Goal: Information Seeking & Learning: Learn about a topic

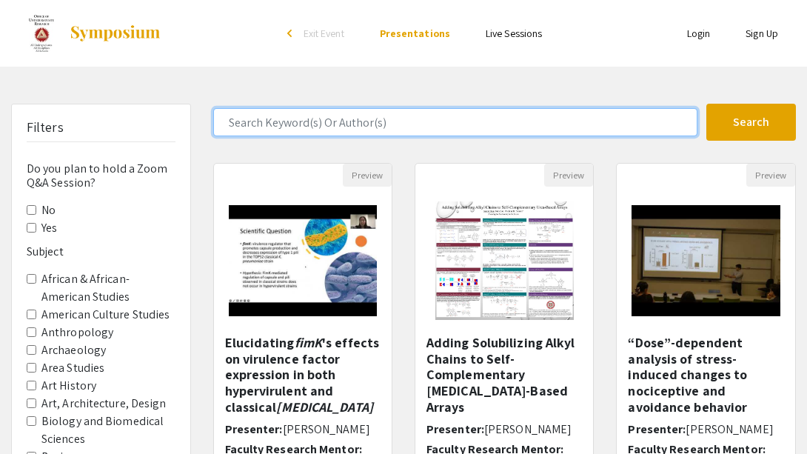
click at [435, 119] on input "Search Keyword(s) Or Author(s)" at bounding box center [455, 122] width 484 height 28
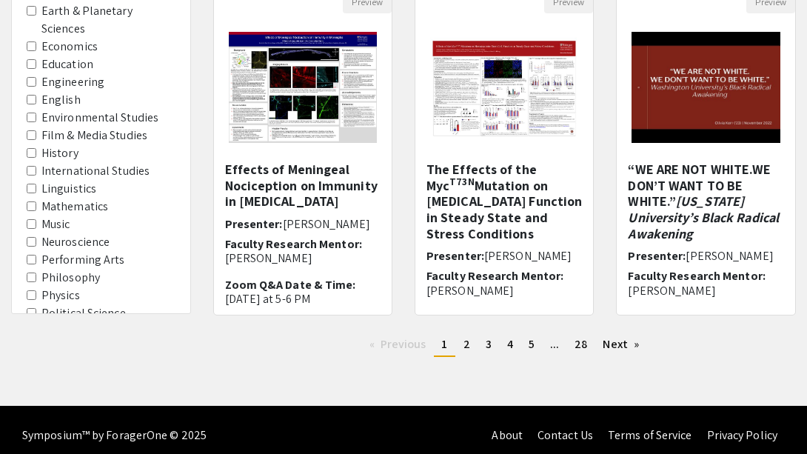
scroll to position [528, 0]
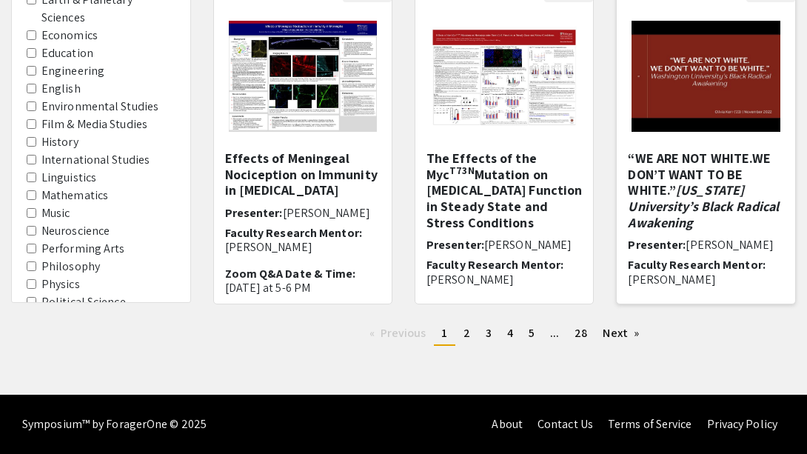
click at [702, 105] on img "Open Presentation <p><strong>“WE ARE NOT WHITE.</strong></p><p><strong>WE DON’T…" at bounding box center [705, 76] width 178 height 141
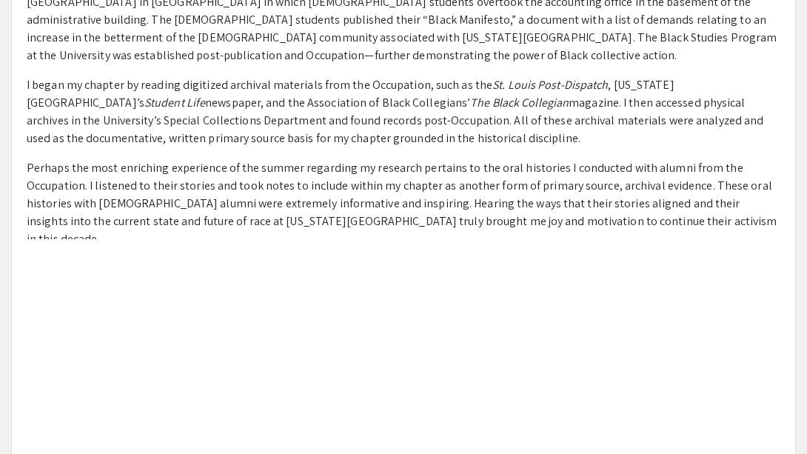
scroll to position [514, 0]
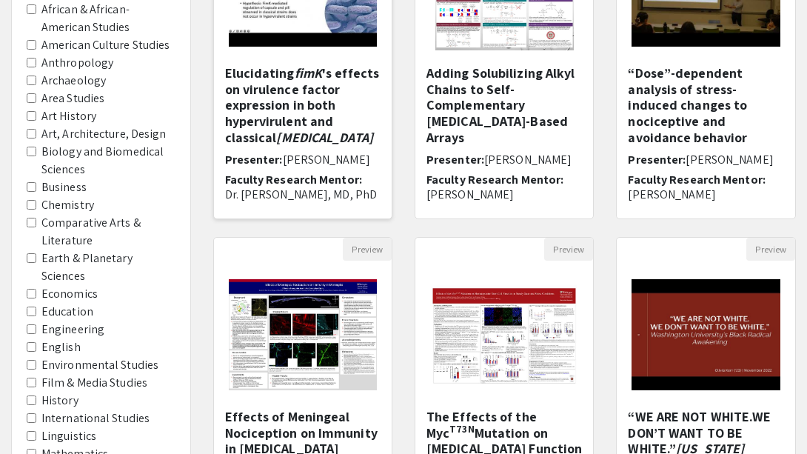
scroll to position [528, 0]
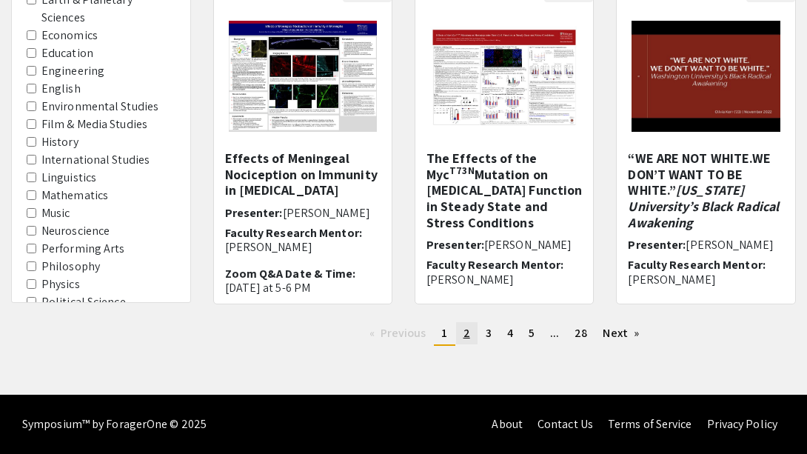
click at [463, 335] on span "2" at bounding box center [466, 333] width 7 height 16
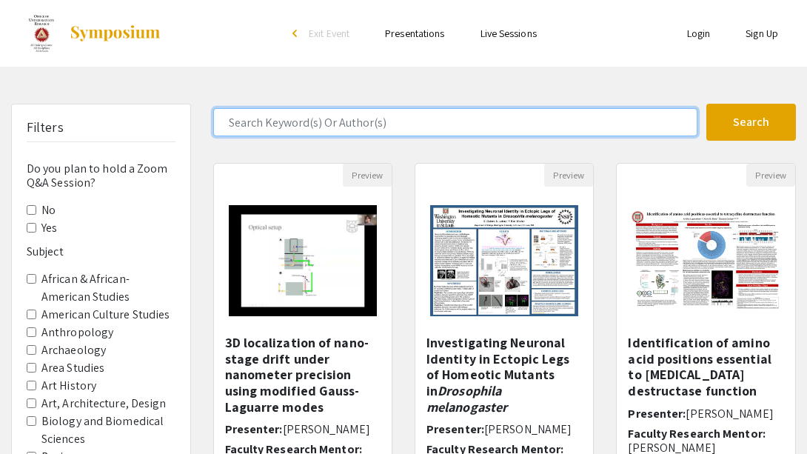
click at [383, 127] on input "Search Keyword(s) Or Author(s)" at bounding box center [455, 122] width 484 height 28
click at [706, 104] on button "Search" at bounding box center [751, 122] width 90 height 37
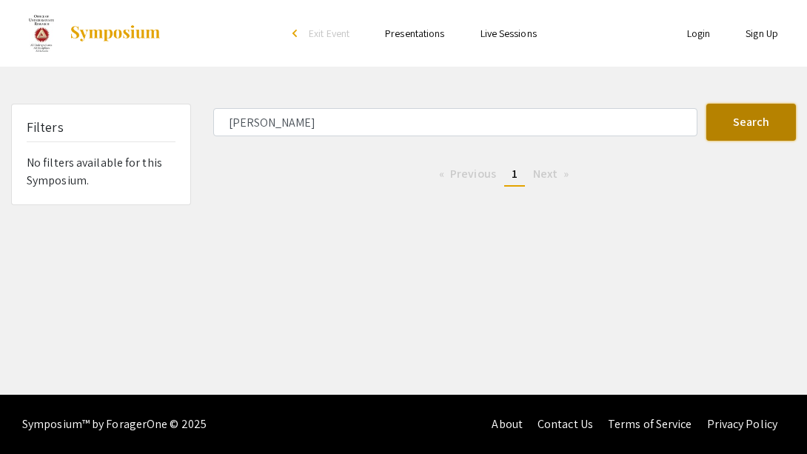
click at [747, 124] on button "Search" at bounding box center [751, 122] width 90 height 37
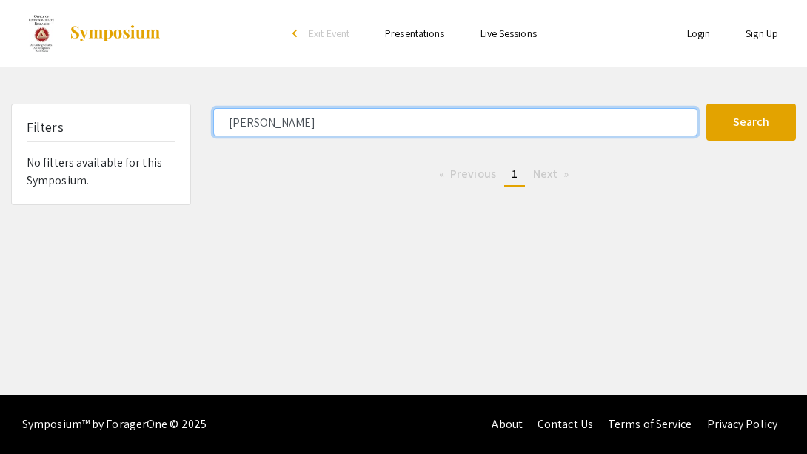
click at [418, 132] on input "[PERSON_NAME]" at bounding box center [455, 122] width 484 height 28
type input "m"
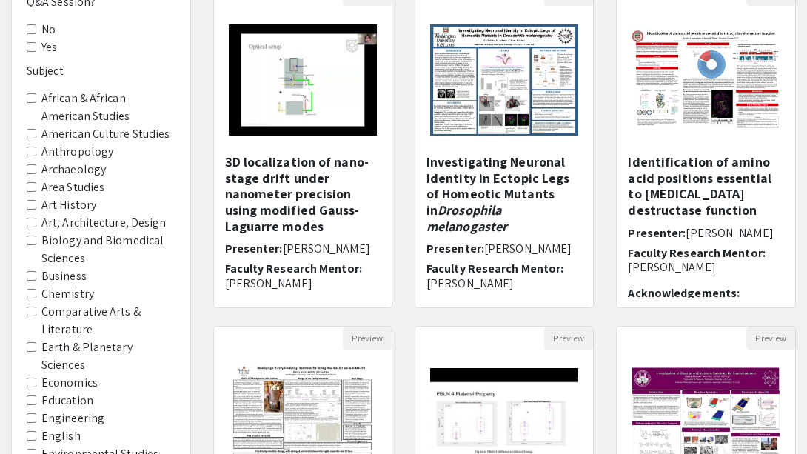
scroll to position [528, 0]
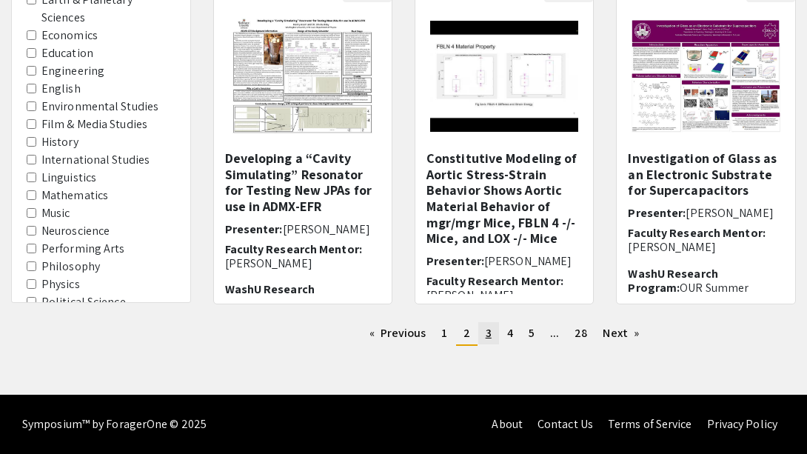
click at [492, 332] on link "page 3" at bounding box center [488, 333] width 21 height 22
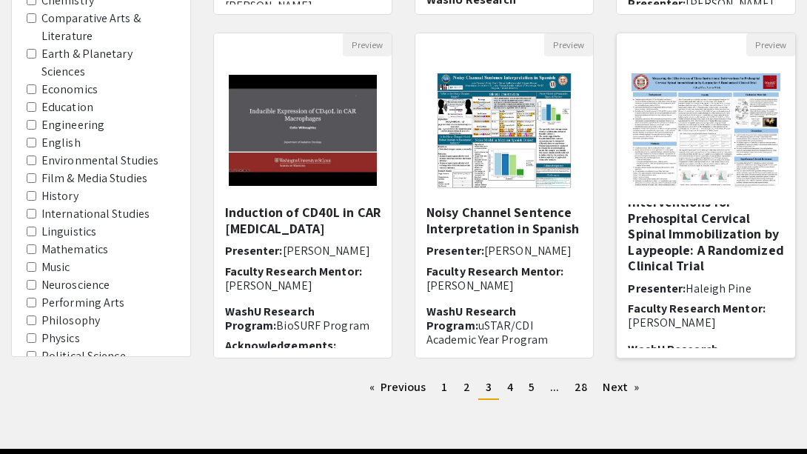
scroll to position [60, 0]
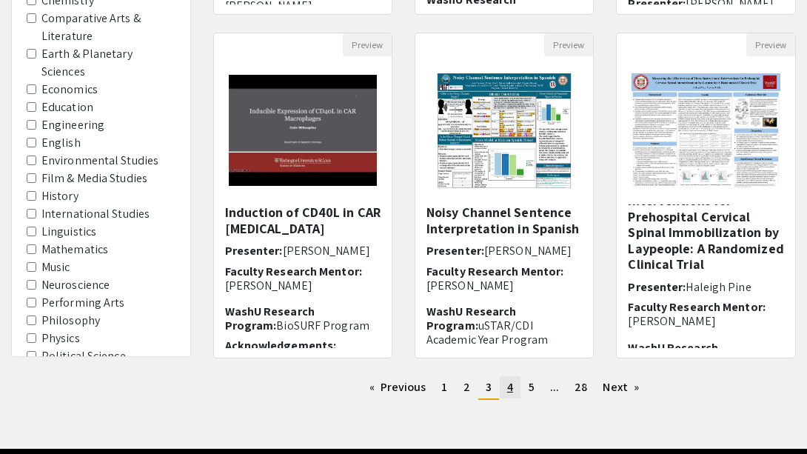
click at [508, 393] on span "4" at bounding box center [510, 387] width 6 height 16
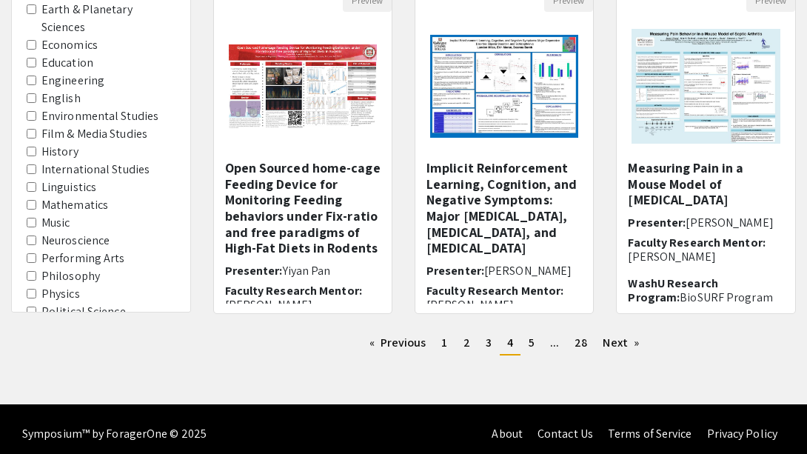
scroll to position [517, 0]
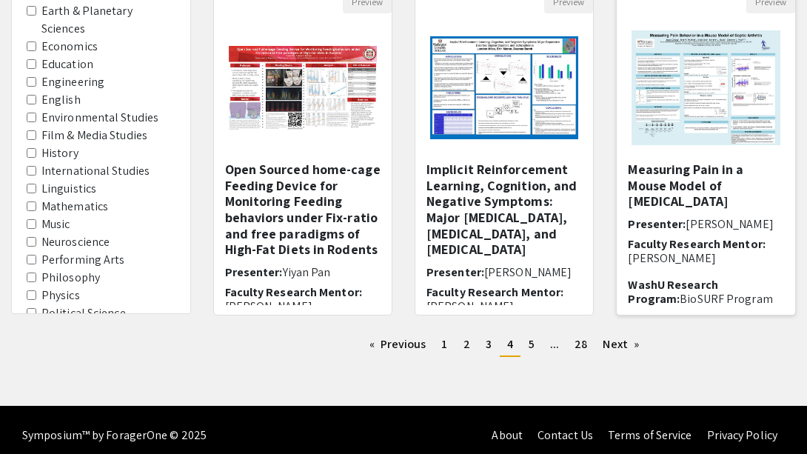
click at [696, 127] on img "Open Presentation <p>Measuring Pain in a Mouse Model of Septic Arthritis</p>" at bounding box center [705, 88] width 178 height 144
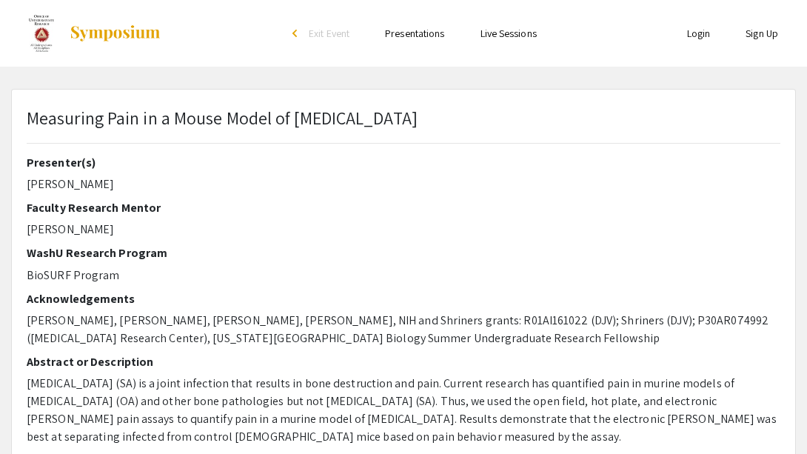
select select "custom"
type input "0"
select select "custom"
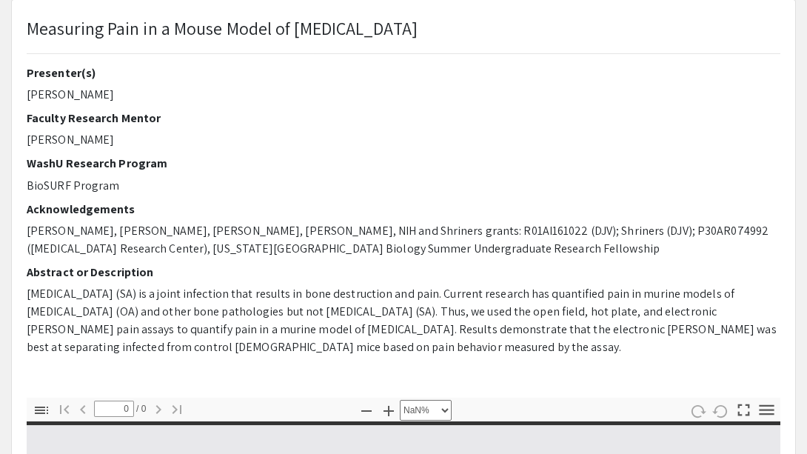
scroll to position [93, 0]
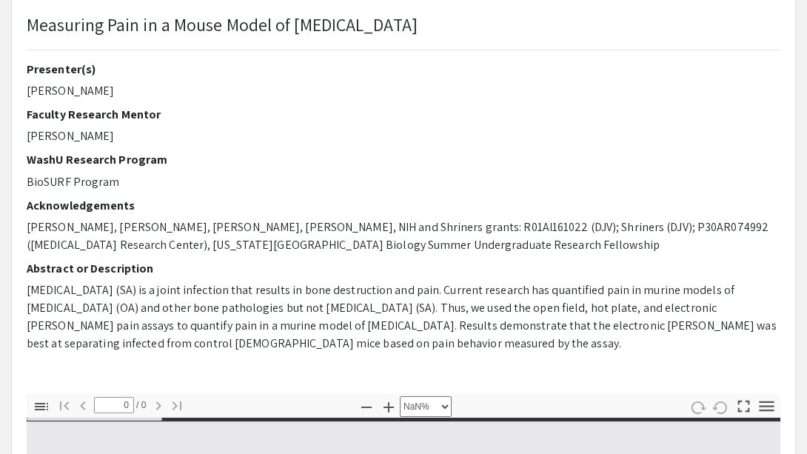
type input "1"
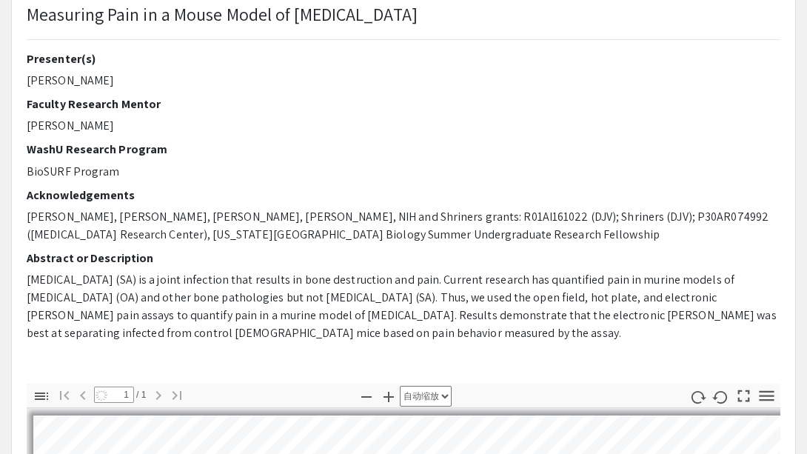
scroll to position [106, 0]
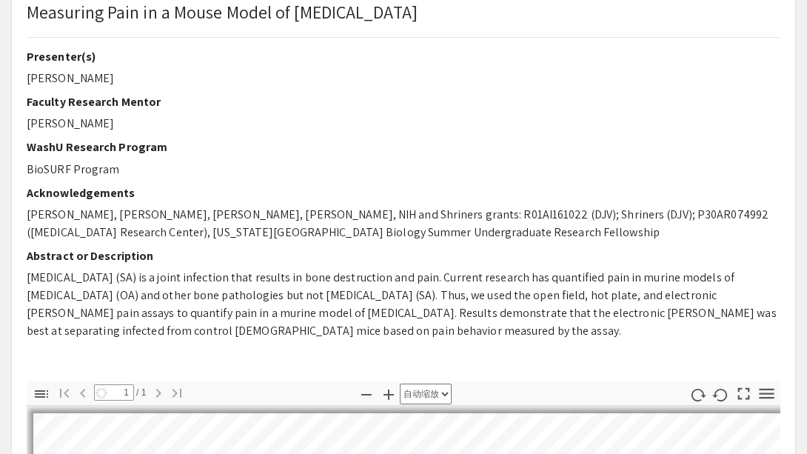
select select "auto"
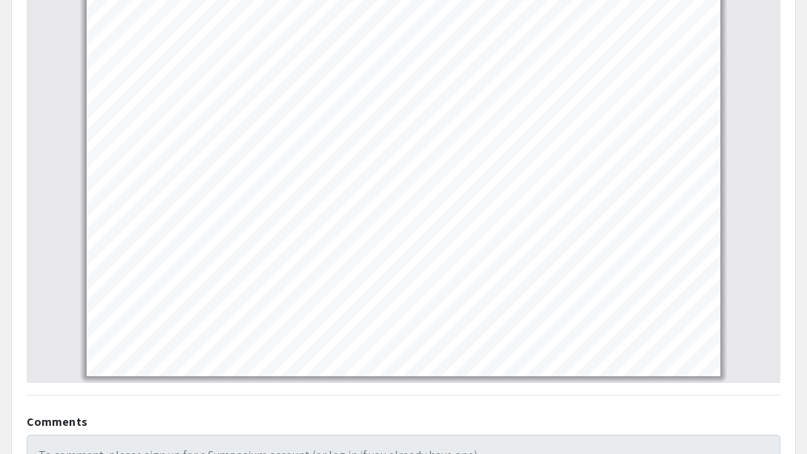
scroll to position [796, 0]
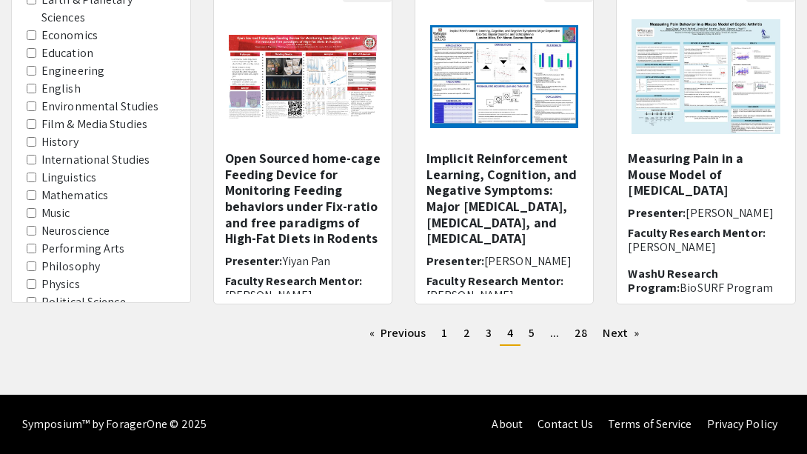
scroll to position [517, 0]
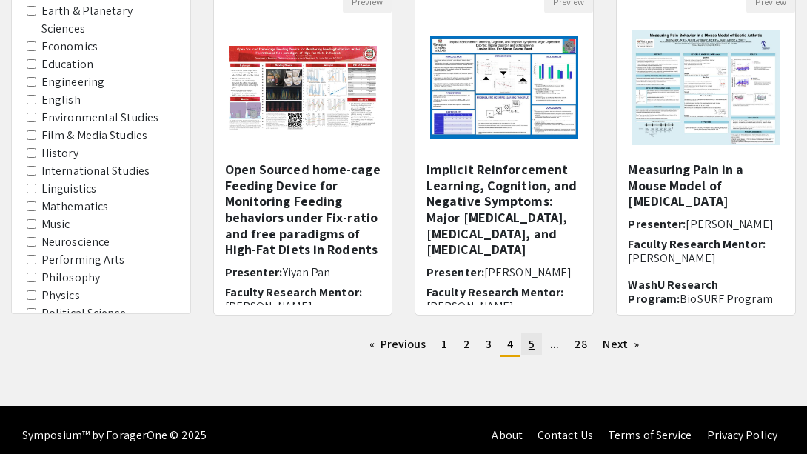
click at [530, 347] on span "5" at bounding box center [531, 344] width 6 height 16
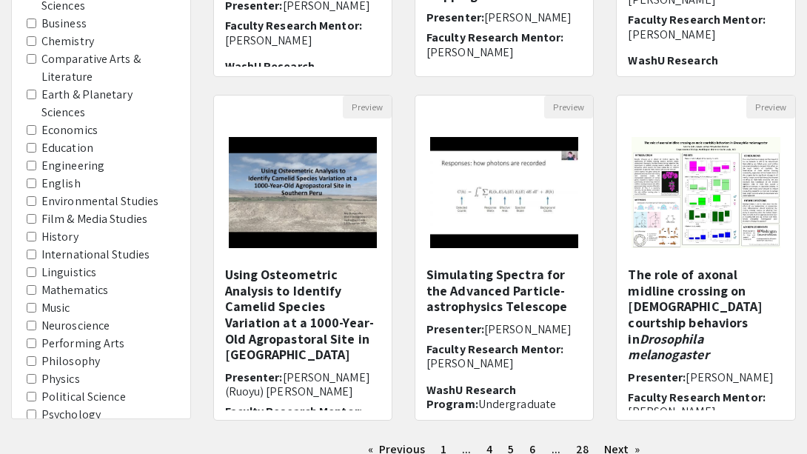
scroll to position [24, 0]
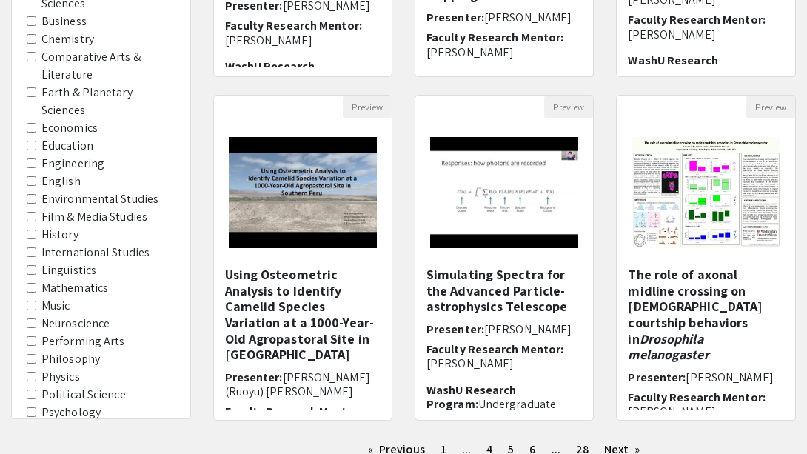
click at [31, 318] on input "Neuroscience" at bounding box center [32, 323] width 10 height 10
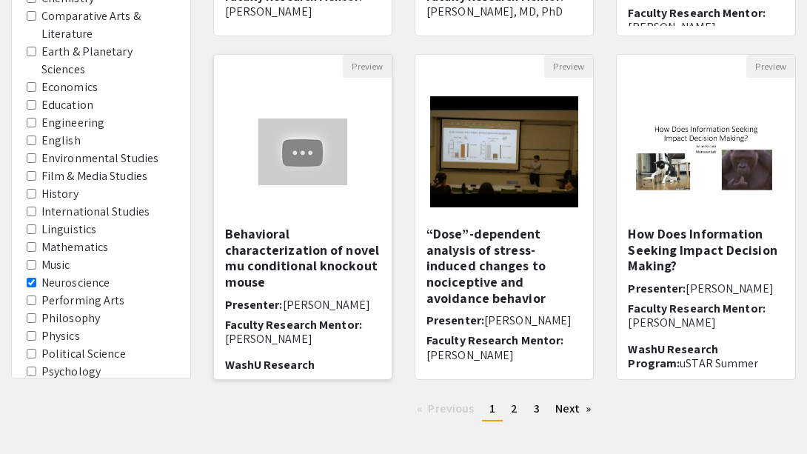
scroll to position [455, 0]
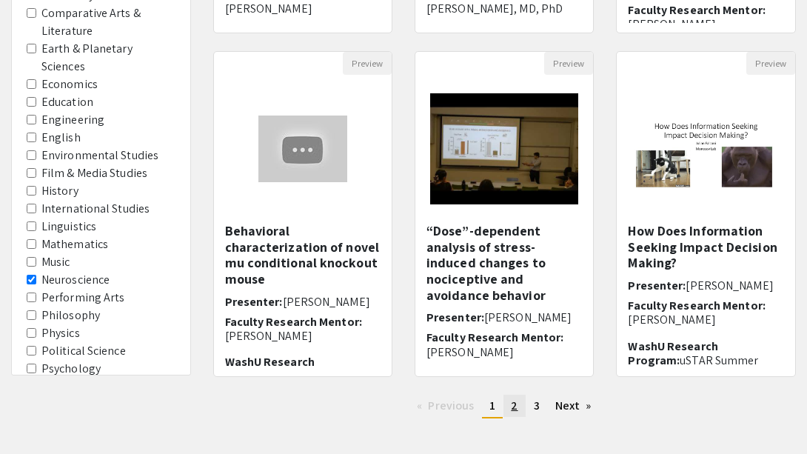
click at [513, 409] on span "2" at bounding box center [514, 405] width 7 height 16
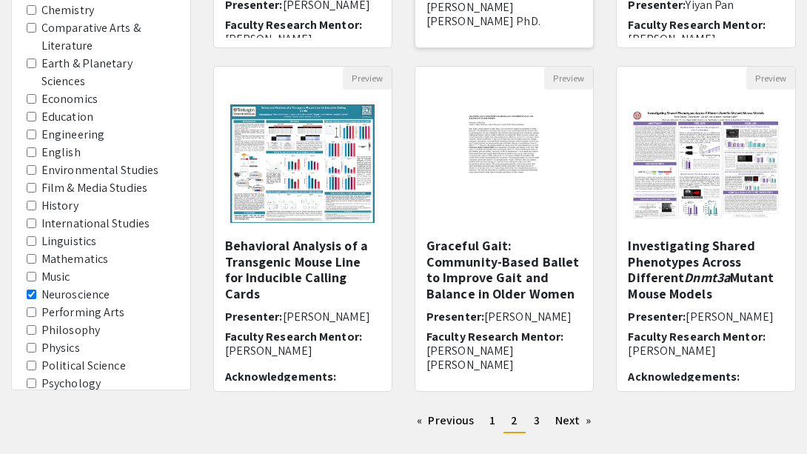
scroll to position [442, 0]
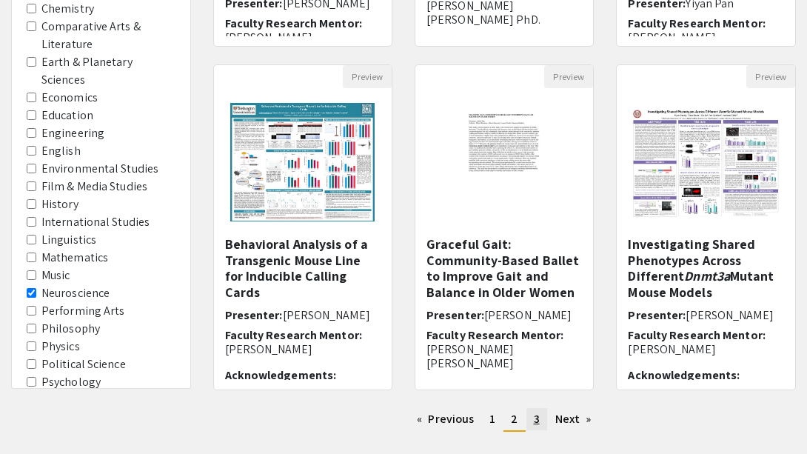
click at [536, 425] on span "3" at bounding box center [537, 419] width 6 height 16
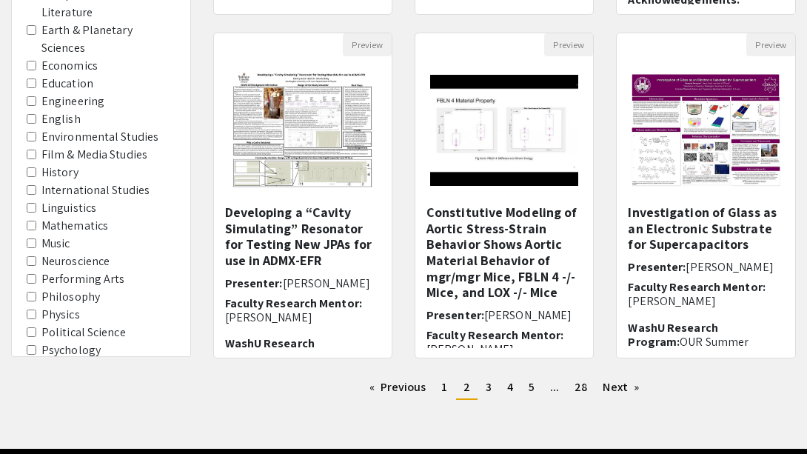
scroll to position [528, 0]
